Goal: Complete application form

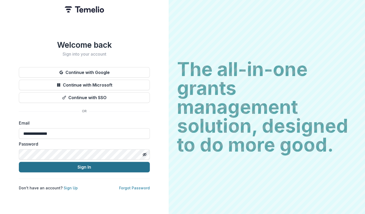
click at [84, 164] on button "Sign In" at bounding box center [84, 167] width 131 height 10
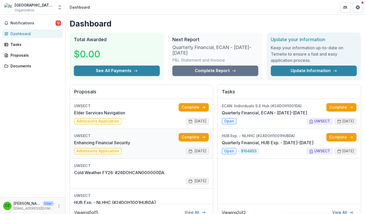
click at [99, 146] on link "Enhancing Financial Security" at bounding box center [102, 142] width 56 height 6
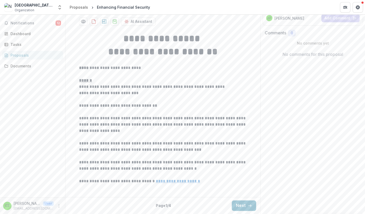
scroll to position [125, 0]
click at [243, 205] on button "Next" at bounding box center [244, 205] width 24 height 10
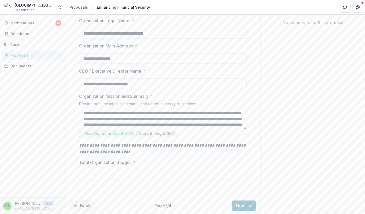
scroll to position [157, 0]
click at [243, 205] on button "Next" at bounding box center [244, 205] width 24 height 10
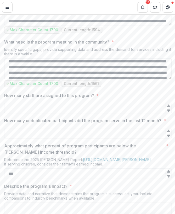
scroll to position [14, 0]
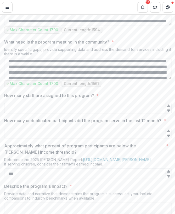
click at [44, 113] on input "How many staff are assigned to this program? *" at bounding box center [88, 108] width 168 height 10
type input "*"
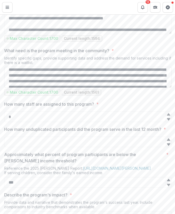
type input "*"
click at [56, 88] on textarea "What need is the program meeting in the community? *" at bounding box center [88, 77] width 168 height 21
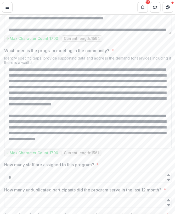
drag, startPoint x: 170, startPoint y: 136, endPoint x: 176, endPoint y: 196, distance: 60.3
click at [172, 148] on textarea "What need is the program meeting in the community? *" at bounding box center [88, 107] width 168 height 81
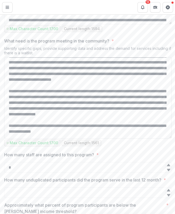
scroll to position [0, 0]
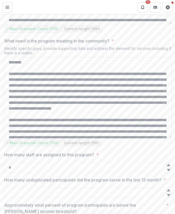
click at [24, 123] on textarea "What need is the program meeting in the community? *" at bounding box center [88, 97] width 168 height 81
click at [85, 123] on textarea "What need is the program meeting in the community? *" at bounding box center [88, 97] width 168 height 81
click at [30, 130] on textarea "What need is the program meeting in the community? *" at bounding box center [88, 97] width 168 height 81
click at [36, 129] on textarea "What need is the program meeting in the community? *" at bounding box center [88, 97] width 168 height 81
click at [82, 129] on textarea "What need is the program meeting in the community? *" at bounding box center [88, 97] width 168 height 81
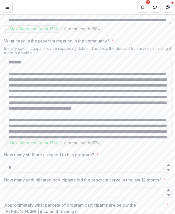
click at [84, 129] on textarea "What need is the program meeting in the community? *" at bounding box center [88, 97] width 168 height 81
click at [98, 135] on textarea "What need is the program meeting in the community? *" at bounding box center [88, 97] width 168 height 81
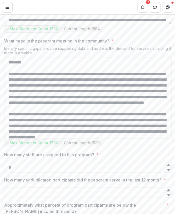
drag, startPoint x: 128, startPoint y: 164, endPoint x: 1, endPoint y: 159, distance: 126.8
click at [4, 138] on textarea "What need is the program meeting in the community? *" at bounding box center [88, 97] width 168 height 81
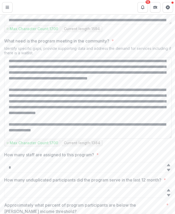
scroll to position [21, 0]
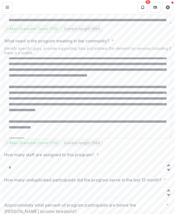
click at [65, 138] on textarea "What need is the program meeting in the community? *" at bounding box center [88, 97] width 168 height 81
click at [118, 138] on textarea "What need is the program meeting in the community? *" at bounding box center [88, 97] width 168 height 81
click at [96, 138] on textarea "What need is the program meeting in the community? *" at bounding box center [88, 97] width 168 height 81
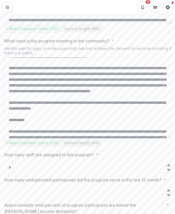
scroll to position [43, 0]
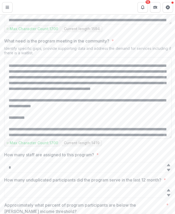
click at [98, 138] on textarea "What need is the program meeting in the community? *" at bounding box center [88, 97] width 168 height 81
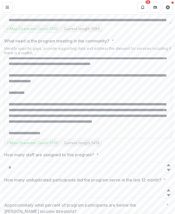
scroll to position [96, 0]
click at [102, 138] on textarea "What need is the program meeting in the community? *" at bounding box center [88, 97] width 168 height 81
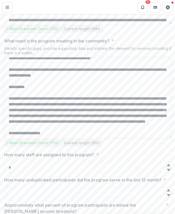
click at [9, 138] on textarea "What need is the program meeting in the community? *" at bounding box center [88, 97] width 168 height 81
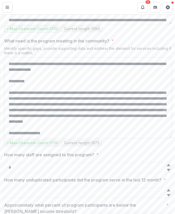
click at [120, 138] on textarea "What need is the program meeting in the community? *" at bounding box center [88, 97] width 168 height 81
click at [18, 138] on textarea "What need is the program meeting in the community? *" at bounding box center [88, 97] width 168 height 81
click at [22, 138] on textarea "What need is the program meeting in the community? *" at bounding box center [88, 97] width 168 height 81
click at [52, 138] on textarea "What need is the program meeting in the community? *" at bounding box center [88, 97] width 168 height 81
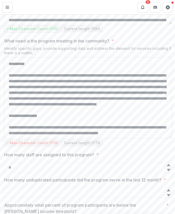
scroll to position [123, 0]
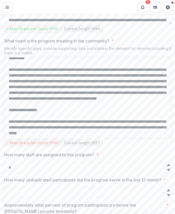
click at [137, 138] on textarea "What need is the program meeting in the community? *" at bounding box center [88, 97] width 168 height 81
click at [147, 138] on textarea "What need is the program meeting in the community? *" at bounding box center [88, 97] width 168 height 81
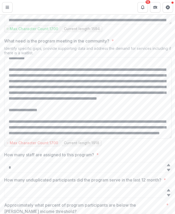
scroll to position [129, 0]
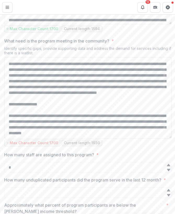
click at [27, 138] on textarea "What need is the program meeting in the community? *" at bounding box center [88, 97] width 168 height 81
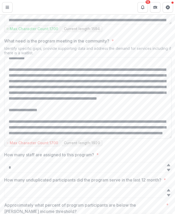
click at [87, 138] on textarea "What need is the program meeting in the community? *" at bounding box center [88, 97] width 168 height 81
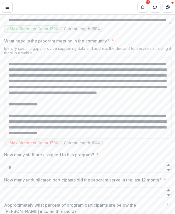
scroll to position [146, 0]
click at [57, 138] on textarea "What need is the program meeting in the community? *" at bounding box center [88, 97] width 168 height 81
click at [36, 138] on textarea "What need is the program meeting in the community? *" at bounding box center [88, 97] width 168 height 81
click at [156, 138] on textarea "What need is the program meeting in the community? *" at bounding box center [88, 97] width 168 height 81
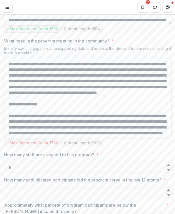
click at [26, 138] on textarea "What need is the program meeting in the community? *" at bounding box center [88, 97] width 168 height 81
click at [129, 138] on textarea "What need is the program meeting in the community? *" at bounding box center [88, 97] width 168 height 81
click at [137, 138] on textarea "What need is the program meeting in the community? *" at bounding box center [88, 97] width 168 height 81
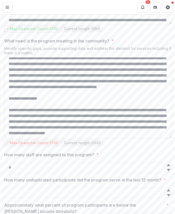
click at [102, 138] on textarea "What need is the program meeting in the community? *" at bounding box center [88, 97] width 168 height 81
click at [68, 138] on textarea "What need is the program meeting in the community? *" at bounding box center [88, 97] width 168 height 81
click at [32, 138] on textarea "What need is the program meeting in the community? *" at bounding box center [88, 97] width 168 height 81
click at [15, 138] on textarea "What need is the program meeting in the community? *" at bounding box center [88, 97] width 168 height 81
click at [96, 138] on textarea "What need is the program meeting in the community? *" at bounding box center [88, 97] width 168 height 81
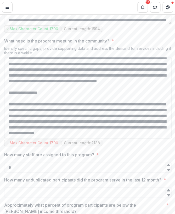
scroll to position [0, 0]
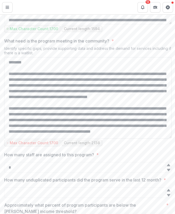
click at [31, 129] on textarea "What need is the program meeting in the community? *" at bounding box center [88, 97] width 168 height 81
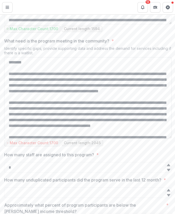
click at [42, 123] on textarea "What need is the program meeting in the community? *" at bounding box center [88, 97] width 168 height 81
click at [81, 123] on textarea "What need is the program meeting in the community? *" at bounding box center [88, 97] width 168 height 81
click at [31, 129] on textarea "What need is the program meeting in the community? *" at bounding box center [88, 97] width 168 height 81
click at [116, 124] on textarea "What need is the program meeting in the community? *" at bounding box center [88, 97] width 168 height 81
click at [163, 124] on textarea "What need is the program meeting in the community? *" at bounding box center [88, 97] width 168 height 81
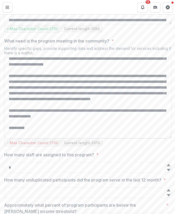
scroll to position [31, 0]
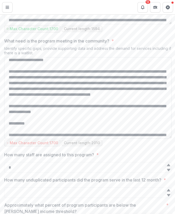
click at [64, 138] on textarea "What need is the program meeting in the community? *" at bounding box center [88, 97] width 168 height 81
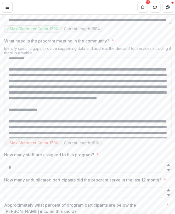
scroll to position [91, 0]
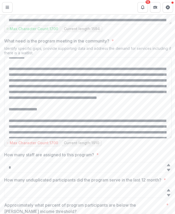
click at [102, 138] on textarea "What need is the program meeting in the community? *" at bounding box center [88, 97] width 168 height 81
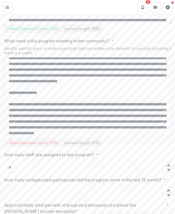
scroll to position [137, 0]
click at [77, 136] on textarea "What need is the program meeting in the community? *" at bounding box center [88, 97] width 168 height 81
click at [132, 138] on textarea "What need is the program meeting in the community? *" at bounding box center [88, 97] width 168 height 81
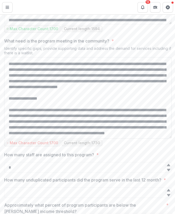
click at [21, 138] on textarea "What need is the program meeting in the community? *" at bounding box center [88, 97] width 168 height 81
click at [89, 138] on textarea "What need is the program meeting in the community? *" at bounding box center [88, 97] width 168 height 81
click at [30, 138] on textarea "What need is the program meeting in the community? *" at bounding box center [88, 97] width 168 height 81
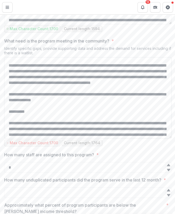
scroll to position [0, 0]
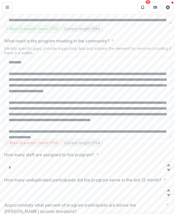
click at [23, 118] on textarea "What need is the program meeting in the community? *" at bounding box center [88, 97] width 168 height 81
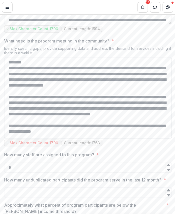
click at [15, 138] on textarea "What need is the program meeting in the community? *" at bounding box center [88, 97] width 168 height 81
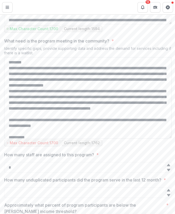
click at [15, 138] on textarea "What need is the program meeting in the community? *" at bounding box center [88, 97] width 168 height 81
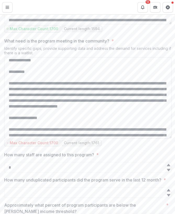
scroll to position [61, 0]
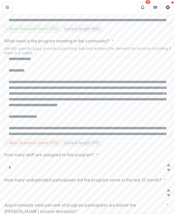
click at [17, 138] on textarea "What need is the program meeting in the community? *" at bounding box center [88, 97] width 168 height 81
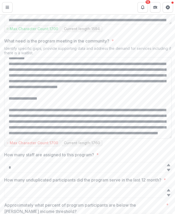
scroll to position [89, 0]
click at [13, 138] on textarea "What need is the program meeting in the community? *" at bounding box center [88, 97] width 168 height 81
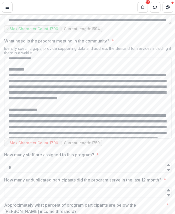
scroll to position [62, 0]
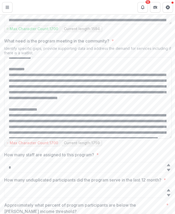
click at [56, 138] on textarea "What need is the program meeting in the community? *" at bounding box center [88, 97] width 168 height 81
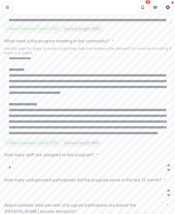
click at [50, 138] on textarea "What need is the program meeting in the community? *" at bounding box center [88, 97] width 168 height 81
click at [112, 137] on textarea "What need is the program meeting in the community? *" at bounding box center [88, 97] width 168 height 81
click at [158, 137] on textarea "What need is the program meeting in the community? *" at bounding box center [88, 97] width 168 height 81
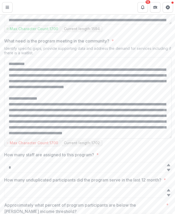
click at [70, 138] on textarea "What need is the program meeting in the community? *" at bounding box center [88, 97] width 168 height 81
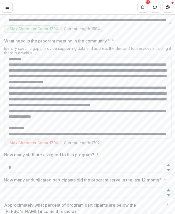
scroll to position [0, 0]
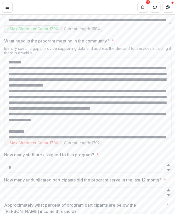
click at [102, 117] on textarea "What need is the program meeting in the community? *" at bounding box center [88, 97] width 168 height 81
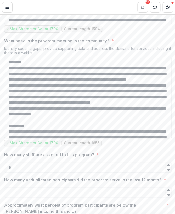
click at [25, 117] on textarea "What need is the program meeting in the community? *" at bounding box center [88, 97] width 168 height 81
click at [71, 138] on textarea "What need is the program meeting in the community? *" at bounding box center [88, 97] width 168 height 81
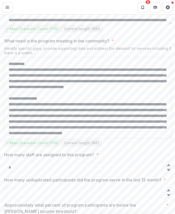
scroll to position [66, 0]
click at [59, 138] on textarea "What need is the program meeting in the community? *" at bounding box center [88, 97] width 168 height 81
click at [10, 138] on textarea "What need is the program meeting in the community? *" at bounding box center [88, 97] width 168 height 81
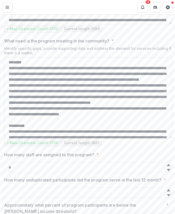
click at [8, 111] on textarea "What need is the program meeting in the community? *" at bounding box center [88, 97] width 168 height 81
click at [12, 110] on textarea "What need is the program meeting in the community? *" at bounding box center [88, 97] width 168 height 81
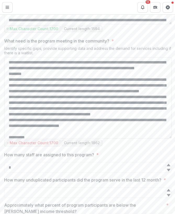
click at [167, 117] on textarea "What need is the program meeting in the community? *" at bounding box center [88, 97] width 168 height 81
click at [80, 123] on textarea "What need is the program meeting in the community? *" at bounding box center [88, 97] width 168 height 81
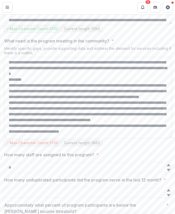
click at [19, 117] on textarea "What need is the program meeting in the community? *" at bounding box center [88, 97] width 168 height 81
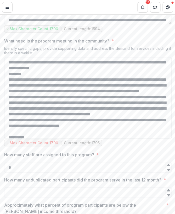
click at [70, 118] on textarea "What need is the program meeting in the community? *" at bounding box center [88, 97] width 168 height 81
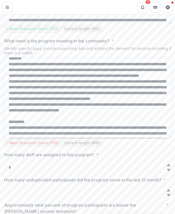
scroll to position [29, 0]
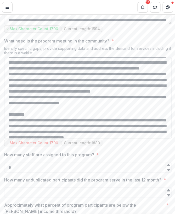
click at [87, 135] on textarea "What need is the program meeting in the community? *" at bounding box center [88, 97] width 168 height 81
click at [23, 135] on textarea "What need is the program meeting in the community? *" at bounding box center [88, 97] width 168 height 81
click at [43, 135] on textarea "What need is the program meeting in the community? *" at bounding box center [88, 97] width 168 height 81
click at [130, 134] on textarea "What need is the program meeting in the community? *" at bounding box center [88, 97] width 168 height 81
click at [134, 138] on textarea "What need is the program meeting in the community? *" at bounding box center [88, 97] width 168 height 81
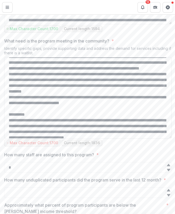
click at [109, 138] on textarea "What need is the program meeting in the community? *" at bounding box center [88, 97] width 168 height 81
click at [107, 138] on textarea "What need is the program meeting in the community? *" at bounding box center [88, 97] width 168 height 81
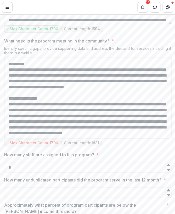
scroll to position [114, 0]
click at [100, 138] on textarea "What need is the program meeting in the community? *" at bounding box center [88, 97] width 168 height 81
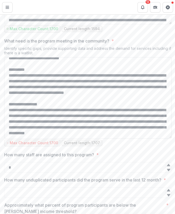
scroll to position [312, 0]
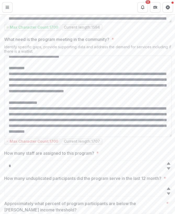
click at [78, 137] on textarea "What need is the program meeting in the community? *" at bounding box center [88, 96] width 168 height 81
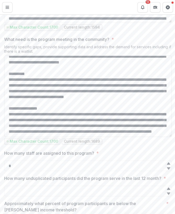
scroll to position [102, 0]
click at [29, 137] on textarea "What need is the program meeting in the community? *" at bounding box center [88, 96] width 168 height 81
click at [50, 137] on textarea "What need is the program meeting in the community? *" at bounding box center [88, 96] width 168 height 81
click at [64, 137] on textarea "What need is the program meeting in the community? *" at bounding box center [88, 96] width 168 height 81
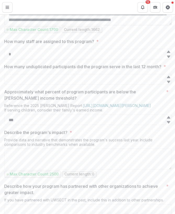
scroll to position [433, 0]
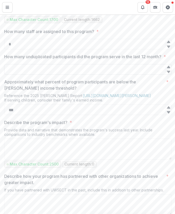
type textarea "**********"
click at [31, 74] on input "How many unduplicated participants did the program serve in the last 12 month? *" at bounding box center [88, 69] width 168 height 10
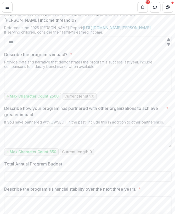
scroll to position [509, 0]
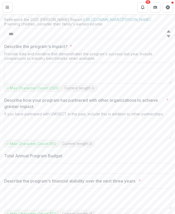
click at [81, 83] on textarea "Describe the program's impact? *" at bounding box center [88, 72] width 168 height 21
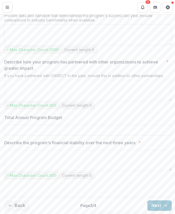
scroll to position [603, 0]
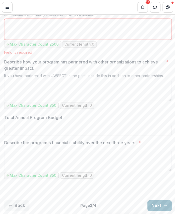
click at [154, 205] on div "Back Page 3 / 4 Next" at bounding box center [88, 205] width 176 height 17
click at [155, 205] on button "Next" at bounding box center [159, 205] width 24 height 10
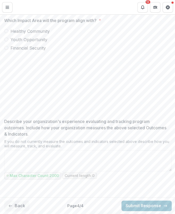
scroll to position [206, 0]
click at [20, 204] on button "Back" at bounding box center [16, 205] width 25 height 10
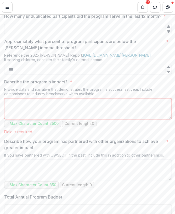
scroll to position [414, 0]
click at [46, 118] on textarea "Describe the program's impact? *" at bounding box center [88, 107] width 168 height 21
click at [93, 133] on div "Field is required" at bounding box center [88, 131] width 168 height 4
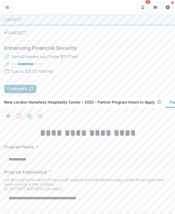
scroll to position [0, 0]
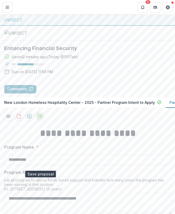
click at [41, 119] on icon "download-proposal" at bounding box center [39, 115] width 5 height 5
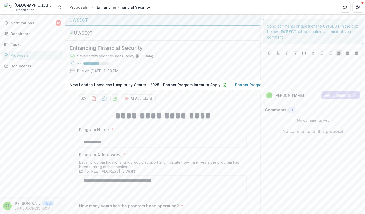
click at [60, 206] on icon "More" at bounding box center [59, 205] width 4 height 4
click at [79, 202] on button "Logout" at bounding box center [93, 203] width 56 height 9
